Goal: Contribute content

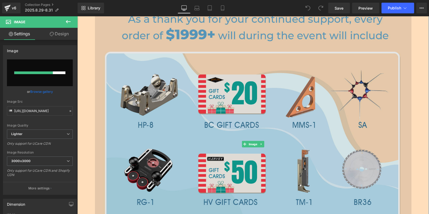
scroll to position [738, 0]
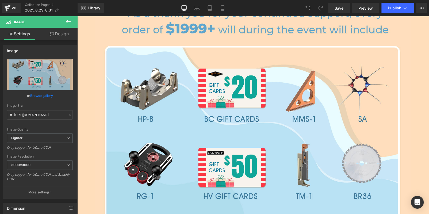
type input "[URL][DOMAIN_NAME]"
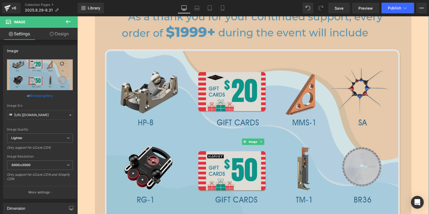
scroll to position [711, 0]
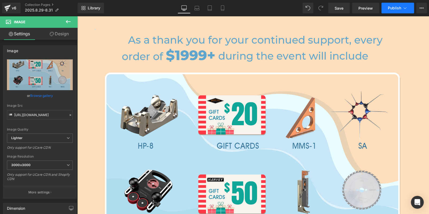
click at [394, 9] on span "Publish" at bounding box center [394, 8] width 13 height 4
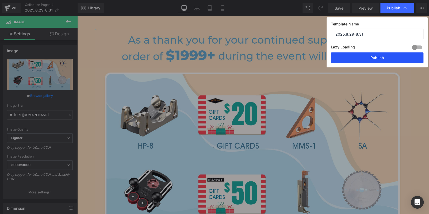
click at [378, 57] on button "Publish" at bounding box center [377, 57] width 93 height 11
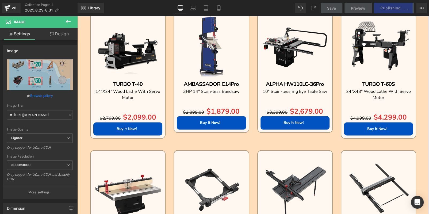
scroll to position [497, 0]
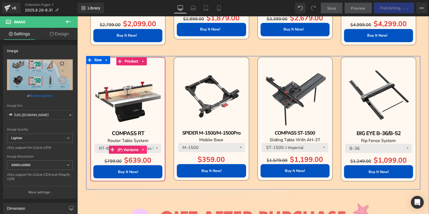
click at [145, 146] on link at bounding box center [143, 150] width 7 height 8
drag, startPoint x: 115, startPoint y: 148, endPoint x: 116, endPoint y: 145, distance: 3.0
click at [115, 148] on span "(P) Variants" at bounding box center [118, 150] width 24 height 8
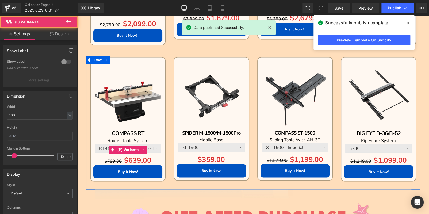
click at [99, 146] on select "RT-800 31-1/2" Stain-less Router Table RF-36-I Router Table Fence (Imperial) RF…" at bounding box center [128, 148] width 66 height 9
click at [95, 144] on select "RT-800 31-1/2" Stain-less Router Table RF-36-I Router Table Fence (Imperial) RF…" at bounding box center [128, 148] width 66 height 9
click at [101, 148] on select "RT-800 31-1/2" Stain-less Router Table RF-36-I Router Table Fence (Imperial) RF…" at bounding box center [128, 148] width 66 height 9
click at [95, 144] on select "RT-800 31-1/2" Stain-less Router Table RF-36-I Router Table Fence (Imperial) RF…" at bounding box center [128, 148] width 66 height 9
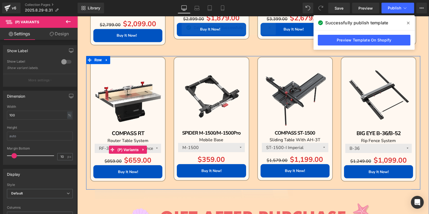
drag, startPoint x: 101, startPoint y: 148, endPoint x: 101, endPoint y: 151, distance: 3.0
click at [101, 148] on select "RT-800 31-1/2" Stain-less Router Table RF-36-I Router Table Fence (Imperial) RF…" at bounding box center [128, 148] width 66 height 9
click at [95, 144] on select "RT-800 31-1/2" Stain-less Router Table RF-36-I Router Table Fence (Imperial) RF…" at bounding box center [128, 148] width 66 height 9
click at [100, 148] on select "RT-800 31-1/2" Stain-less Router Table RF-36-I Router Table Fence (Imperial) RF…" at bounding box center [128, 148] width 66 height 9
click at [95, 144] on select "RT-800 31-1/2" Stain-less Router Table RF-36-I Router Table Fence (Imperial) RF…" at bounding box center [128, 148] width 66 height 9
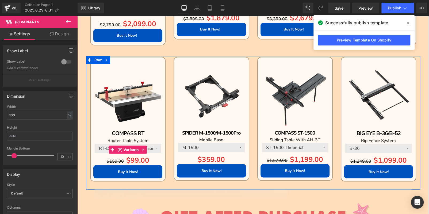
click at [98, 146] on select "RT-800 31-1/2" Stain-less Router Table RF-36-I Router Table Fence (Imperial) RF…" at bounding box center [128, 148] width 66 height 9
select select "RT-685 27" Cast Iron Router Table"
click at [95, 144] on select "RT-800 31-1/2" Stain-less Router Table RF-36-I Router Table Fence (Imperial) RF…" at bounding box center [128, 148] width 66 height 9
click at [237, 145] on select "M-1500 M-1500Pro M-1500E" at bounding box center [211, 147] width 66 height 9
click at [178, 143] on select "M-1500 M-1500Pro M-1500E" at bounding box center [211, 147] width 66 height 9
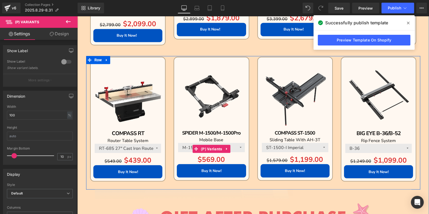
click at [178, 147] on select "M-1500 M-1500Pro M-1500E" at bounding box center [211, 147] width 66 height 9
select select "M-1500E"
click at [178, 143] on select "M-1500 M-1500Pro M-1500E" at bounding box center [211, 147] width 66 height 9
click at [318, 146] on select "ST-1500-I Imperial ST-1500-M Metric" at bounding box center [295, 147] width 66 height 9
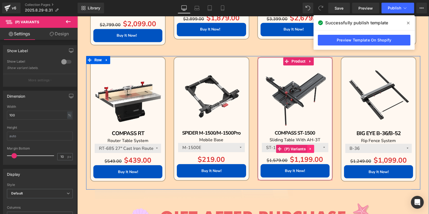
select select "ST-1500-M Metric"
click at [262, 143] on select "ST-1500-I Imperial ST-1500-M Metric" at bounding box center [295, 147] width 66 height 9
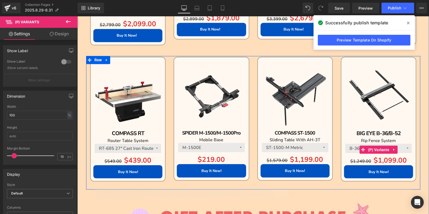
click at [351, 146] on select "B-36 B-52" at bounding box center [378, 148] width 66 height 9
click at [345, 144] on select "B-36 B-52" at bounding box center [378, 148] width 66 height 9
click at [349, 147] on select "B-36 B-52" at bounding box center [378, 148] width 66 height 9
select select "B-36"
click at [345, 144] on select "B-36 B-52" at bounding box center [378, 148] width 66 height 9
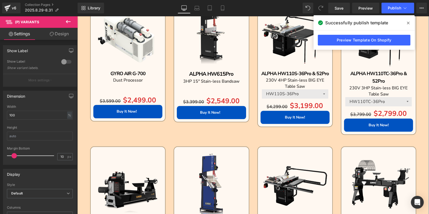
scroll to position [257, 0]
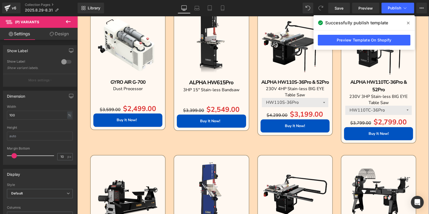
click at [284, 101] on select "HW110S-36Pro HW110S-52Pro" at bounding box center [295, 102] width 66 height 9
select select "HW110S-52Pro"
click at [262, 98] on select "HW110S-36Pro HW110S-52Pro" at bounding box center [295, 102] width 66 height 9
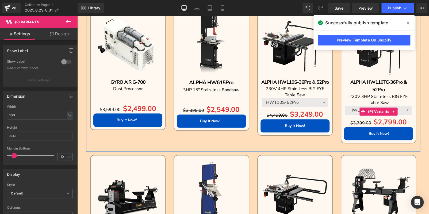
click at [351, 111] on select "HW110TC-36Pro HW110TC-52Pro" at bounding box center [378, 110] width 66 height 9
select select "HW110TC-52Pro"
click at [345, 106] on select "HW110TC-36Pro HW110TC-52Pro" at bounding box center [378, 110] width 66 height 9
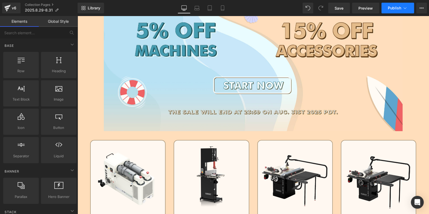
click at [398, 7] on span "Publish" at bounding box center [394, 8] width 13 height 4
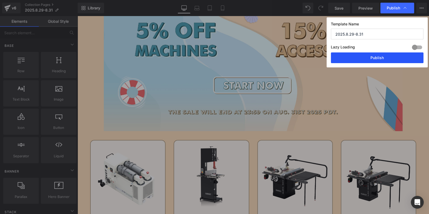
click at [387, 53] on button "Publish" at bounding box center [377, 57] width 93 height 11
